Goal: Transaction & Acquisition: Purchase product/service

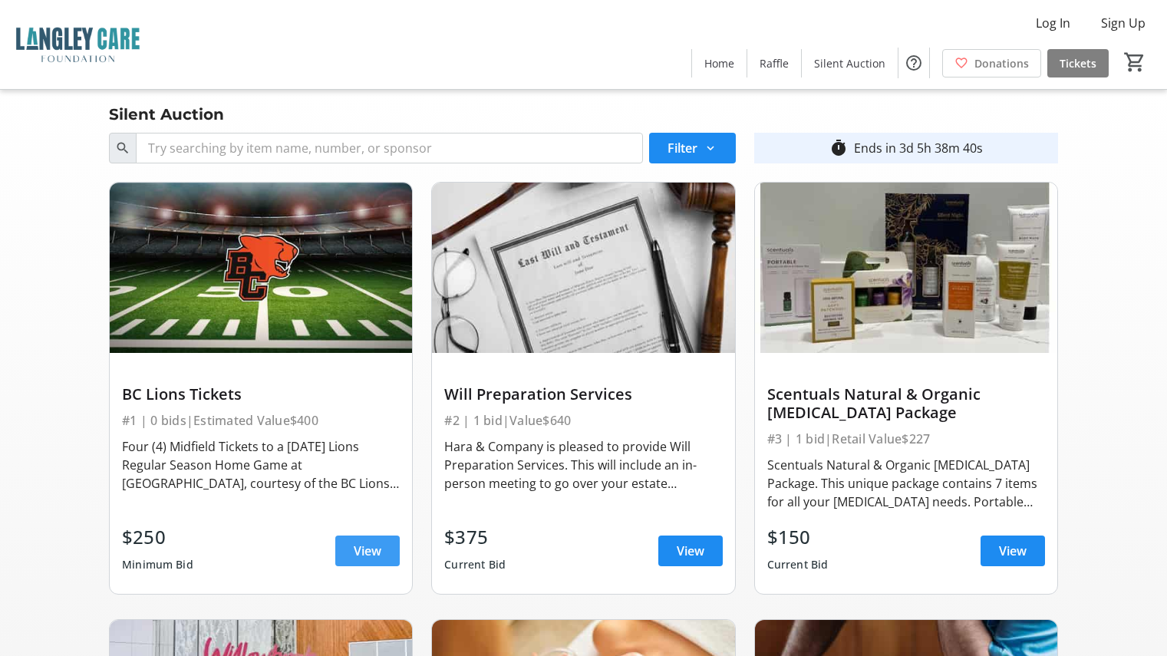
click at [363, 548] on span "View" at bounding box center [368, 550] width 28 height 18
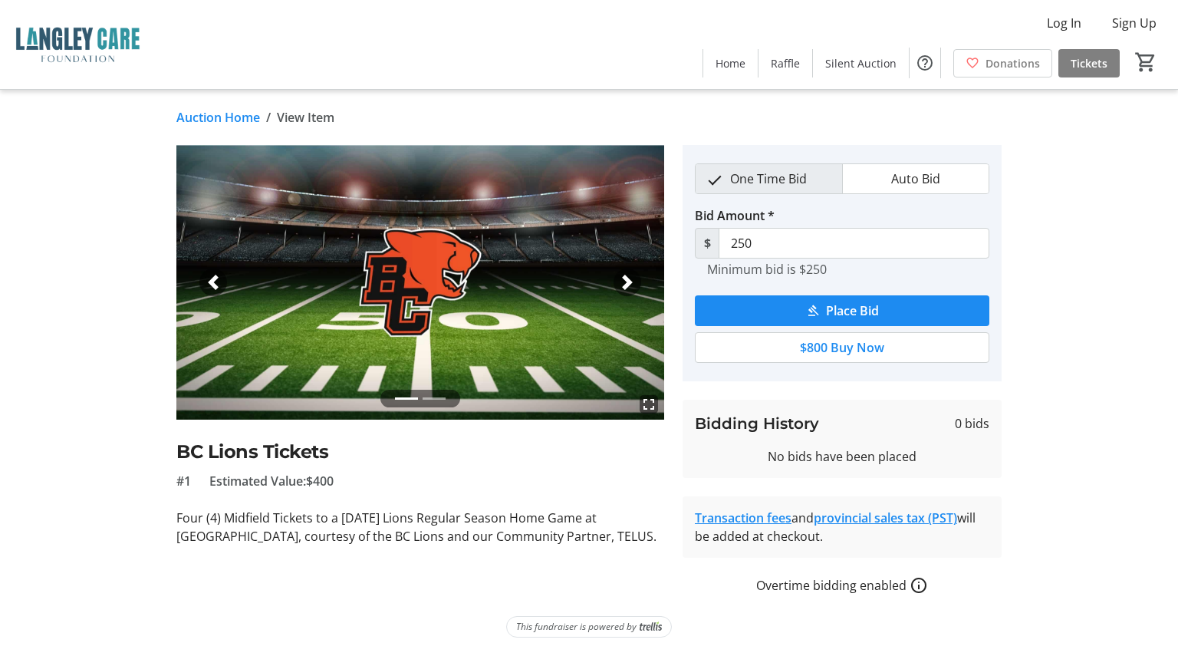
click at [917, 587] on mat-icon "How overtime bidding works for silent auctions" at bounding box center [919, 585] width 18 height 18
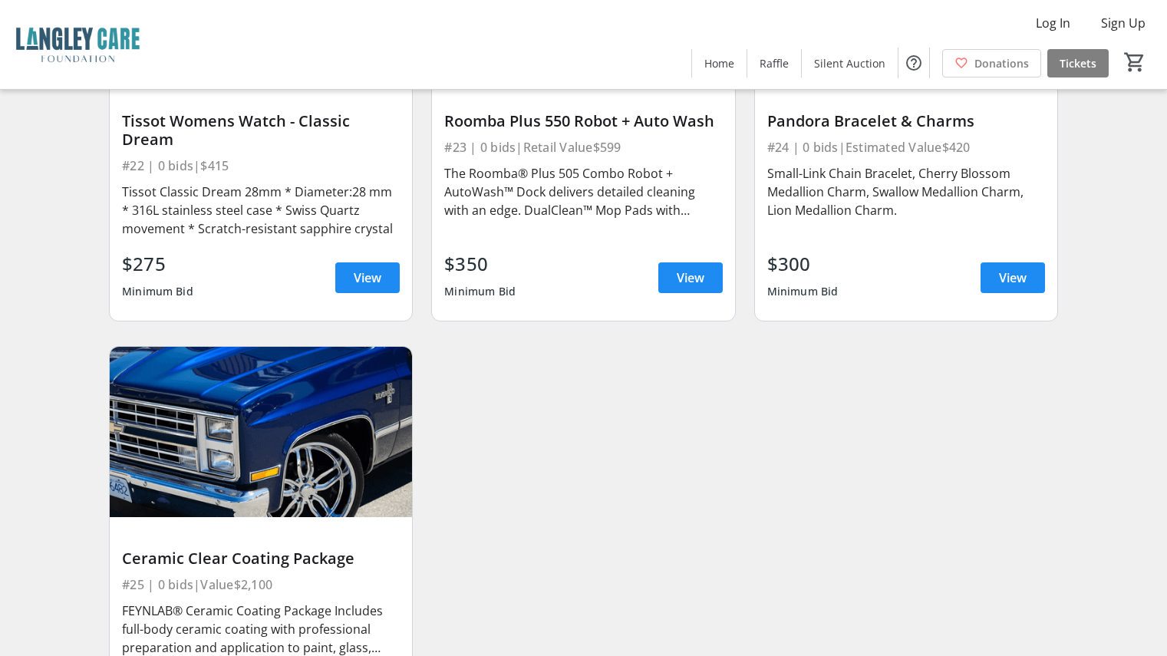
scroll to position [3409, 0]
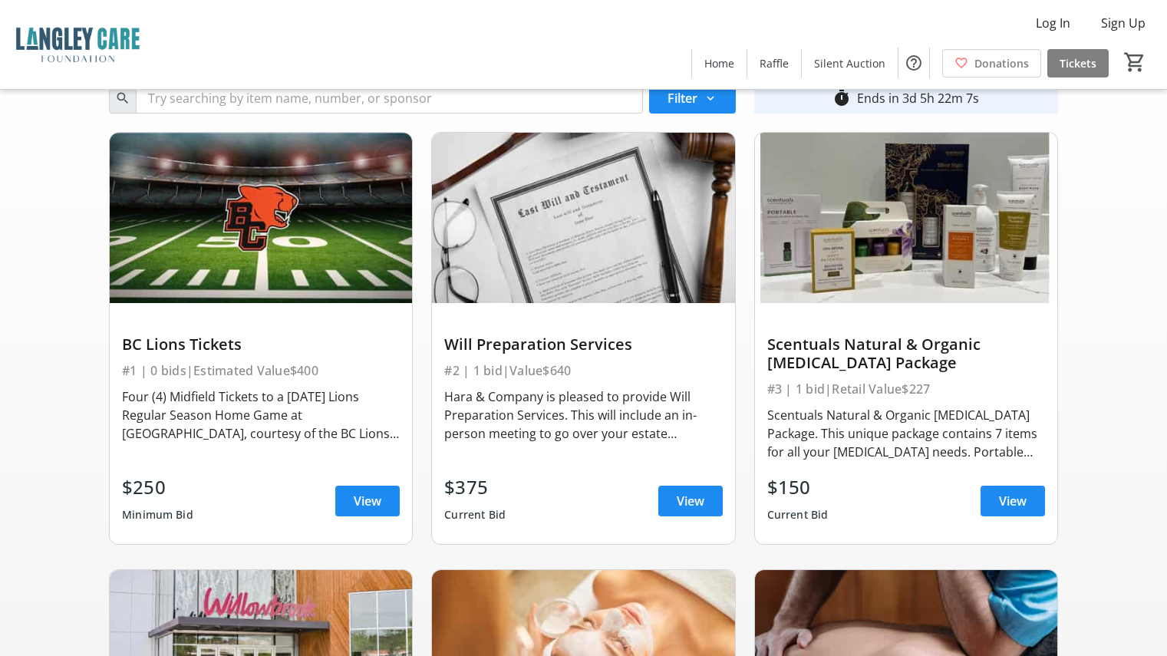
scroll to position [77, 0]
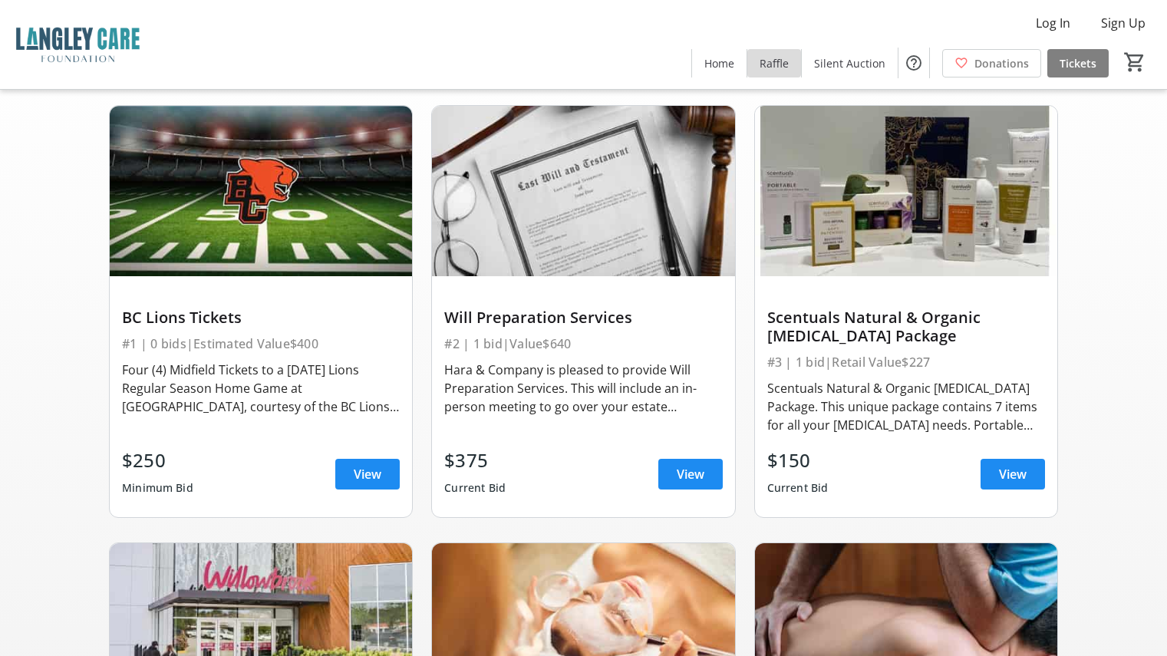
click at [778, 62] on span "Raffle" at bounding box center [773, 63] width 29 height 16
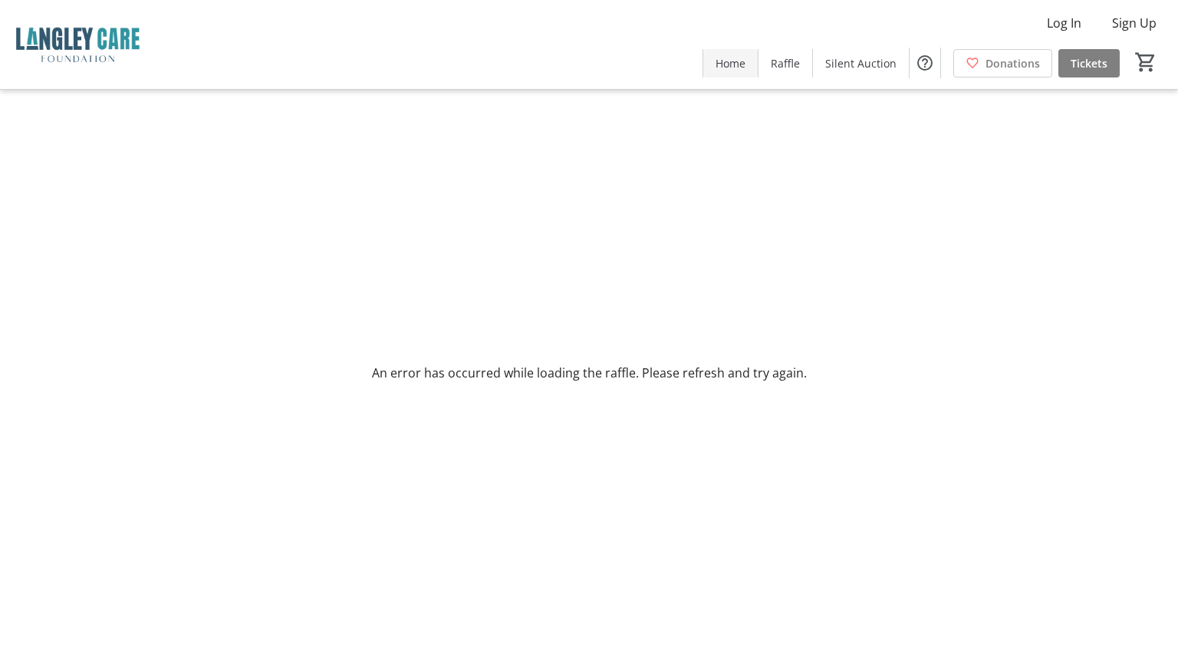
click at [726, 71] on span at bounding box center [730, 62] width 54 height 37
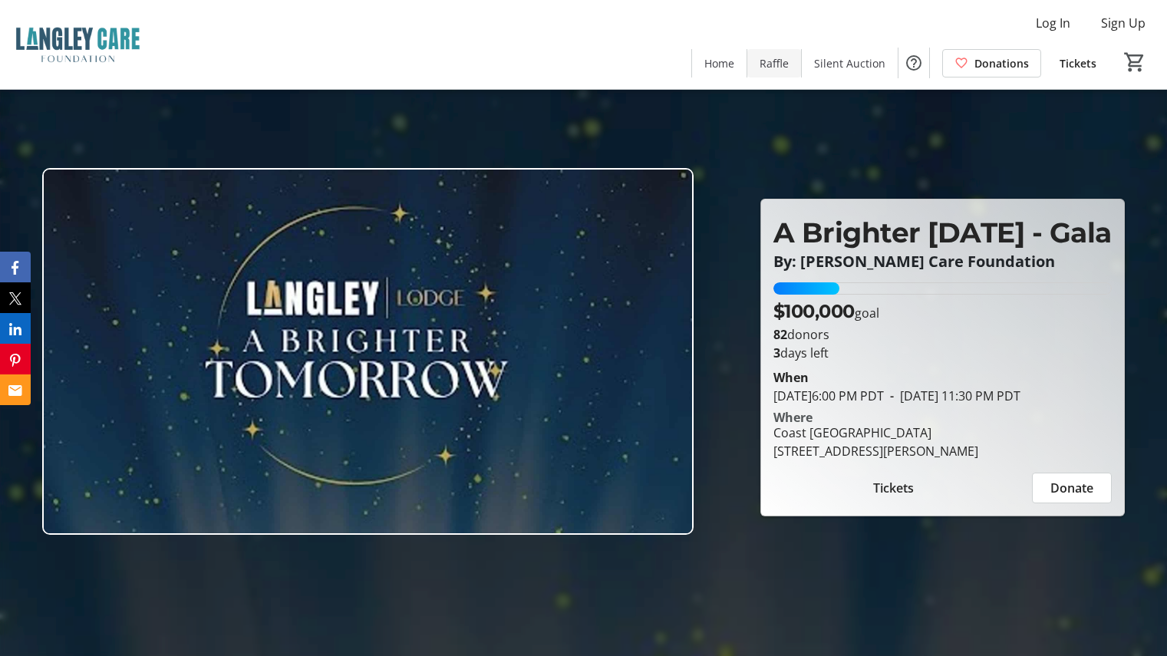
click at [769, 61] on span "Raffle" at bounding box center [773, 63] width 29 height 16
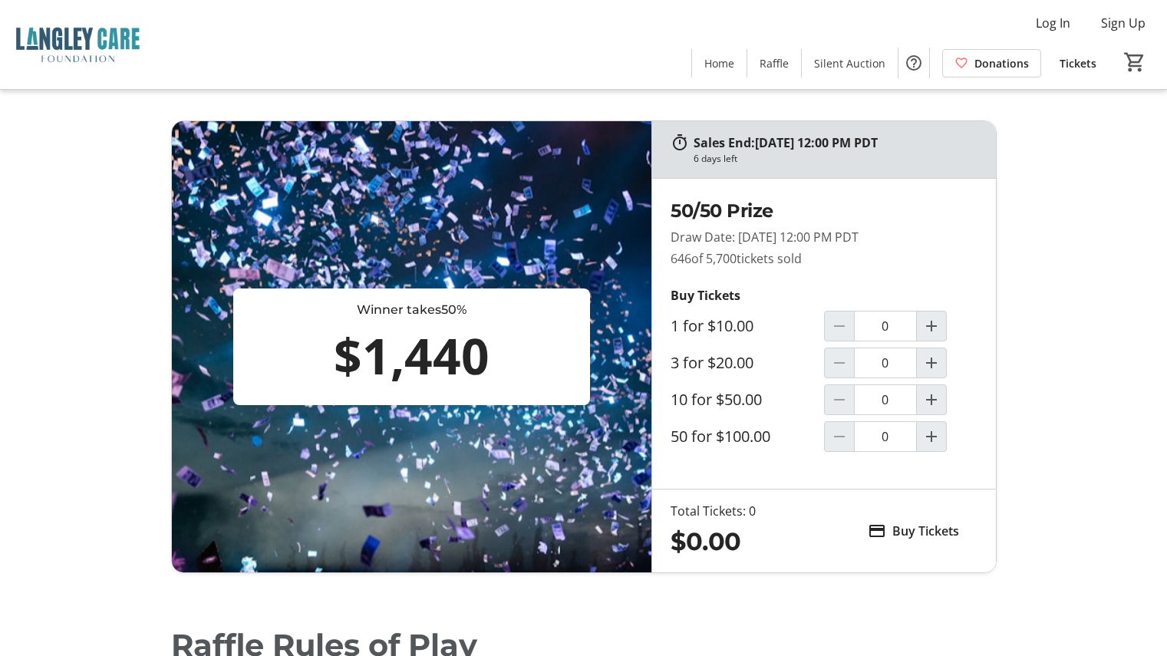
click at [91, 272] on div "Sales End: 09/17/2025 at 12:00 PM PDT 6 days left Winner takes 50% $1,440 50/50…" at bounding box center [583, 346] width 1012 height 453
click at [72, 295] on tr-design-standard-layout "Sales End: 09/17/2025 at 12:00 PM PDT 6 days left Winner takes 50% $1,440 50/50…" at bounding box center [583, 346] width 1167 height 453
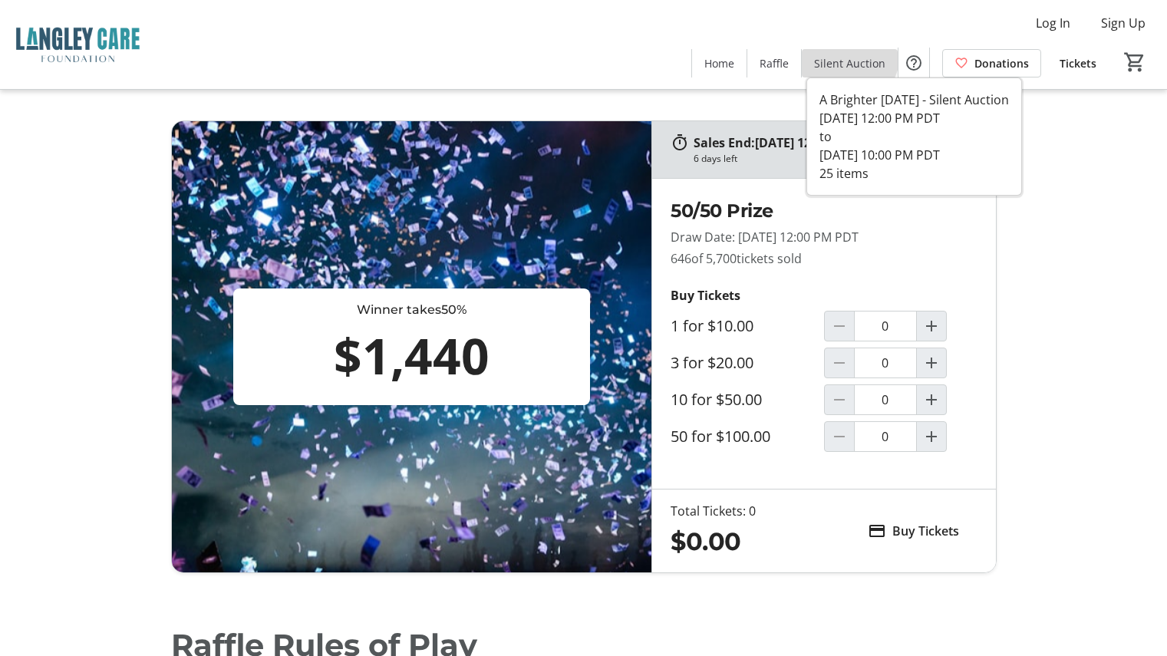
click at [847, 54] on span at bounding box center [849, 62] width 96 height 37
